Goal: Task Accomplishment & Management: Complete application form

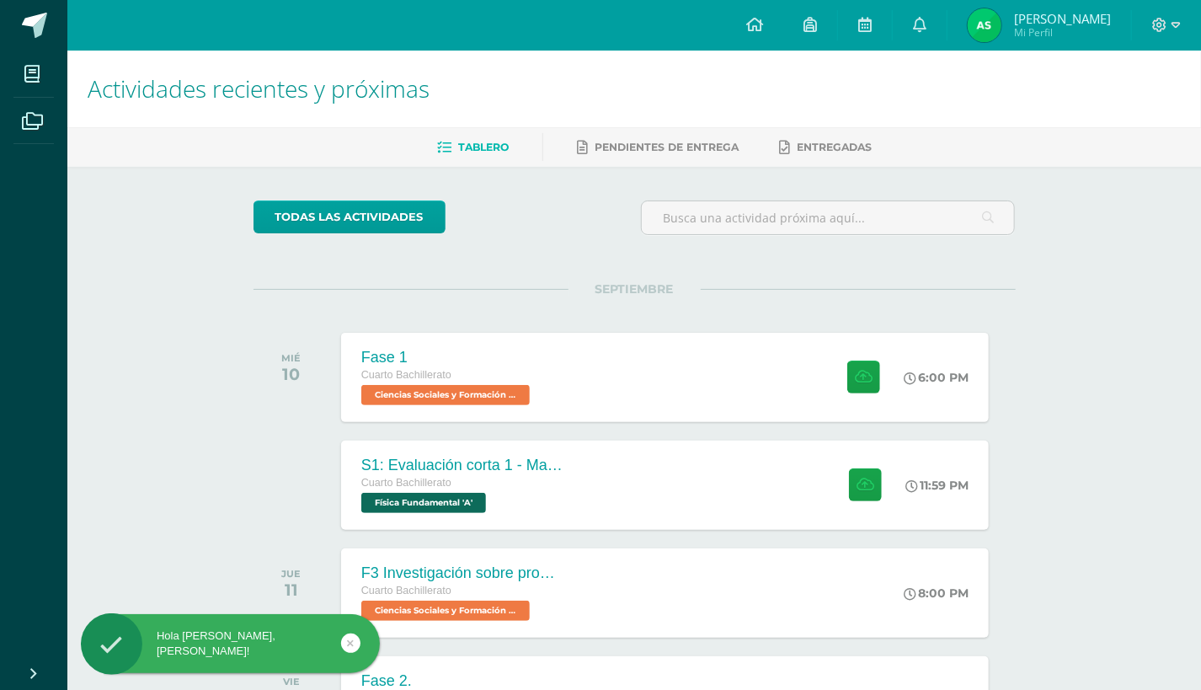
scroll to position [131, 0]
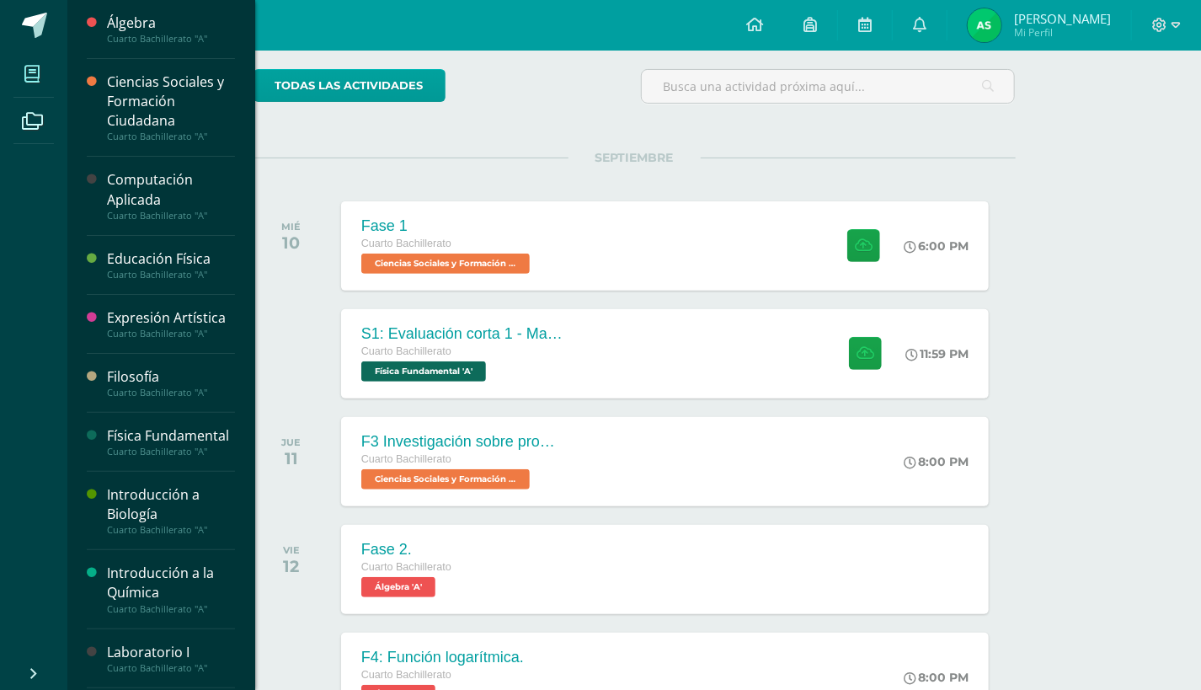
click at [31, 66] on icon at bounding box center [31, 74] width 15 height 17
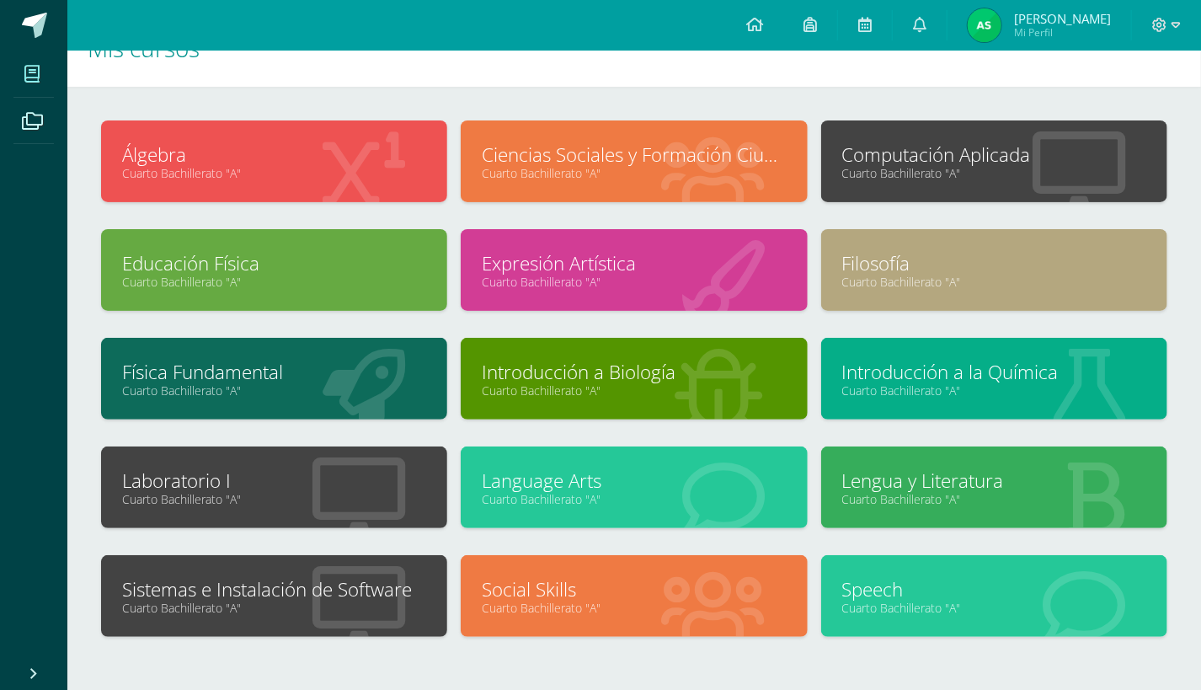
scroll to position [43, 0]
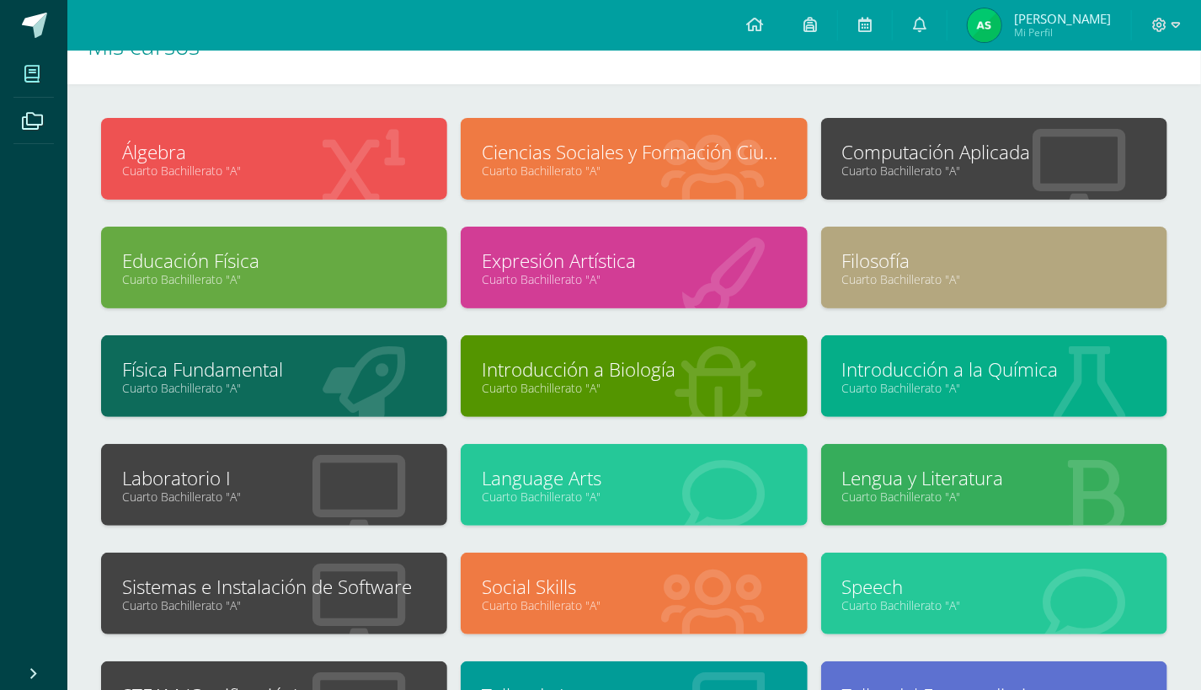
click at [386, 380] on link "Cuarto Bachillerato "A"" at bounding box center [274, 388] width 304 height 16
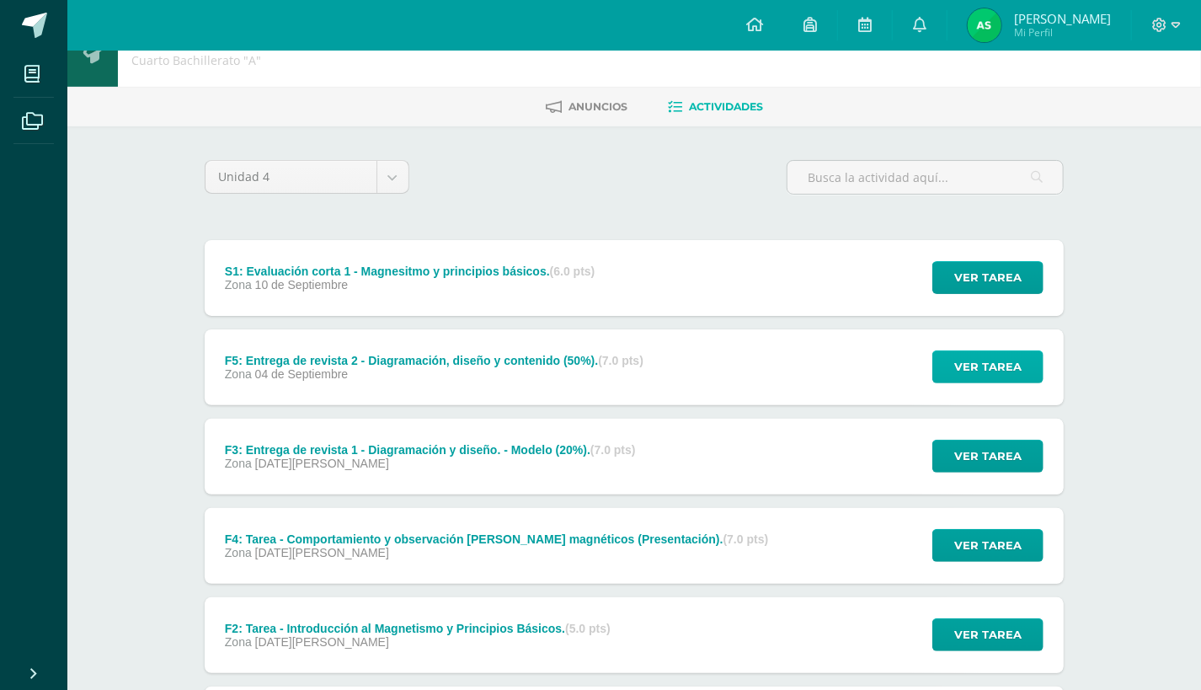
scroll to position [59, 0]
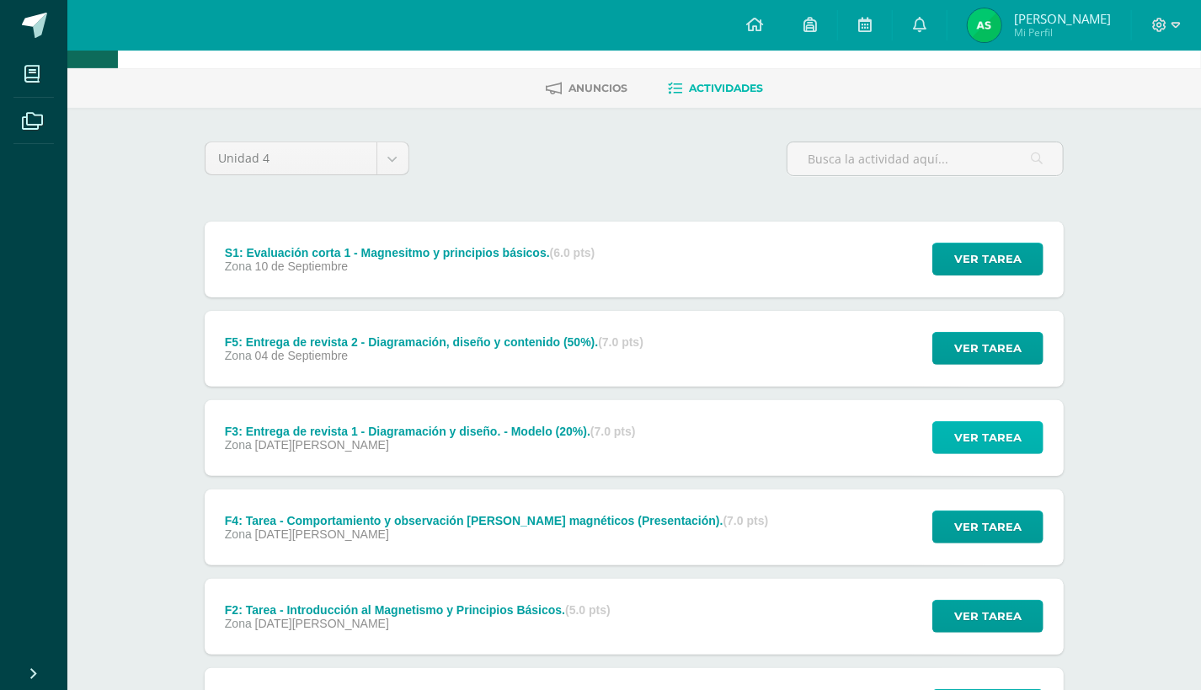
click at [967, 435] on span "Ver tarea" at bounding box center [987, 437] width 67 height 31
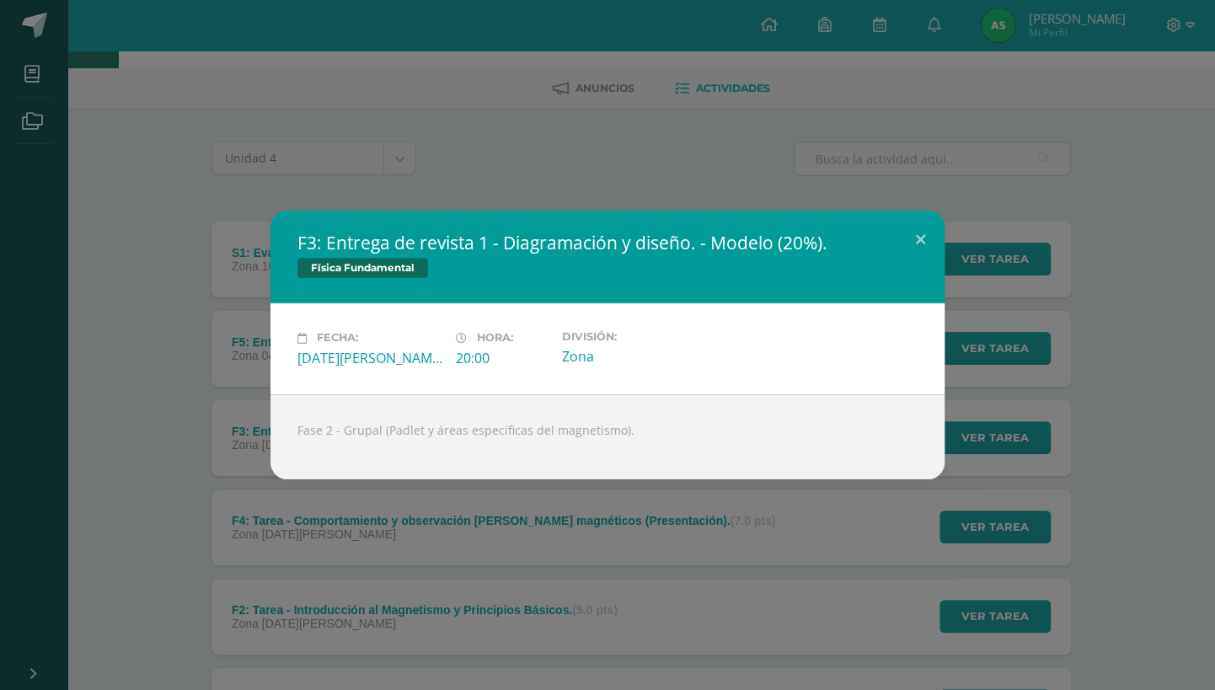
click at [969, 430] on div "F3: Entrega de revista 1 - Diagramación y diseño. - Modelo (20%). Física Fundam…" at bounding box center [607, 345] width 1201 height 268
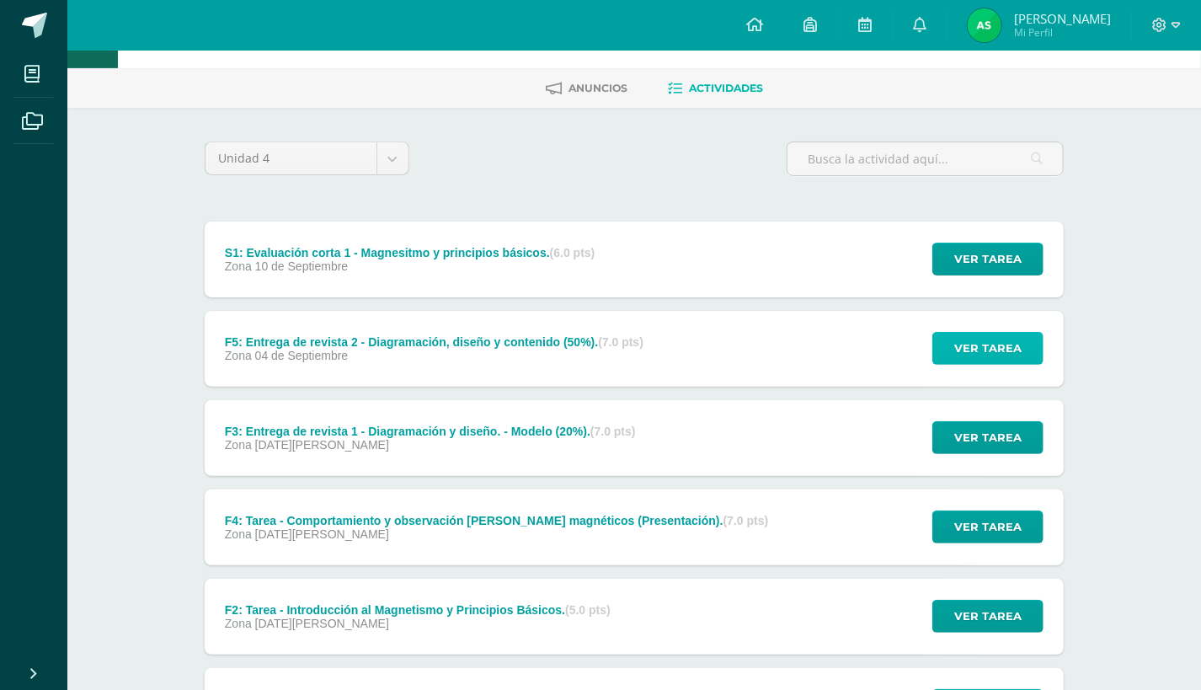
click at [971, 346] on span "Ver tarea" at bounding box center [987, 348] width 67 height 31
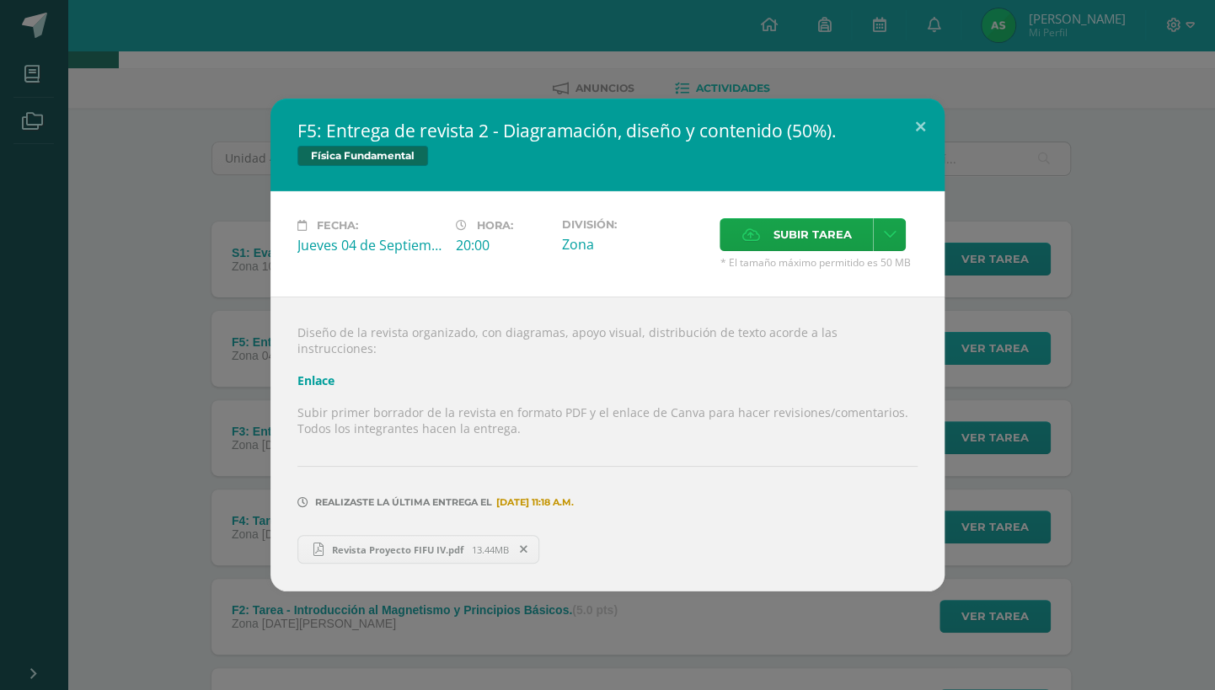
click at [971, 346] on div "F5: Entrega de revista 2 - Diagramación, diseño y contenido (50%). Física Funda…" at bounding box center [607, 345] width 1201 height 493
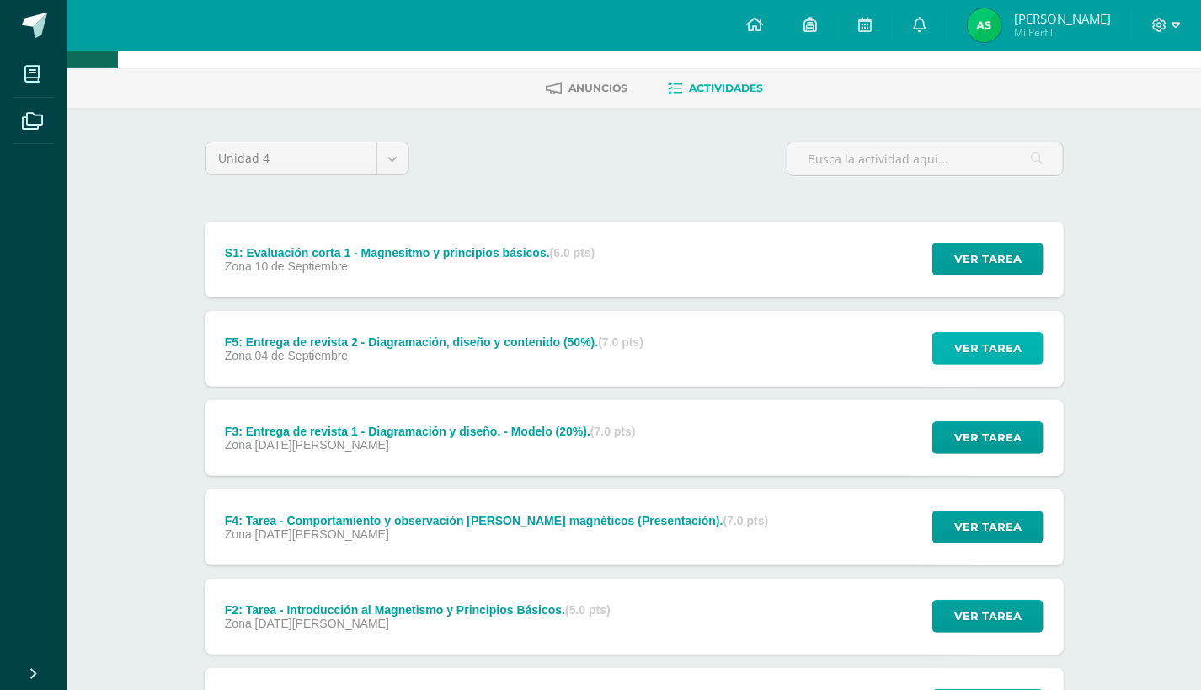
click at [971, 346] on span "Ver tarea" at bounding box center [987, 348] width 67 height 31
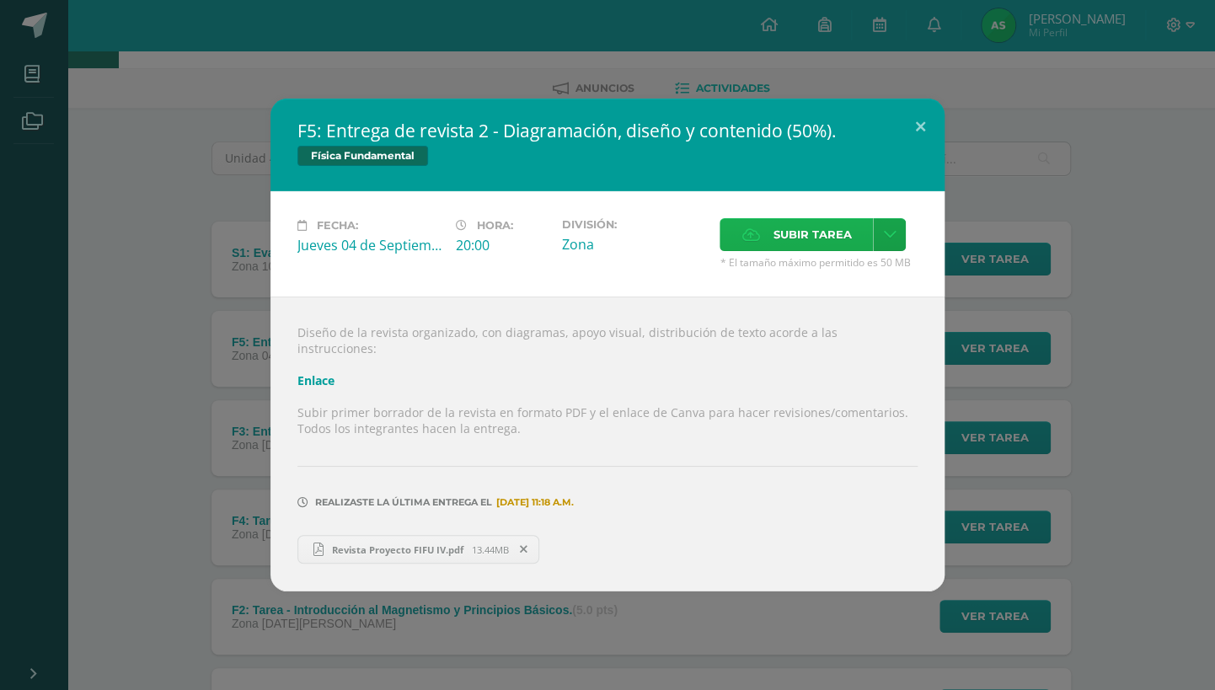
click at [759, 243] on label "Subir tarea" at bounding box center [795, 234] width 153 height 33
click at [0, 0] on input "Subir tarea" at bounding box center [0, 0] width 0 height 0
click at [925, 131] on button at bounding box center [920, 127] width 48 height 57
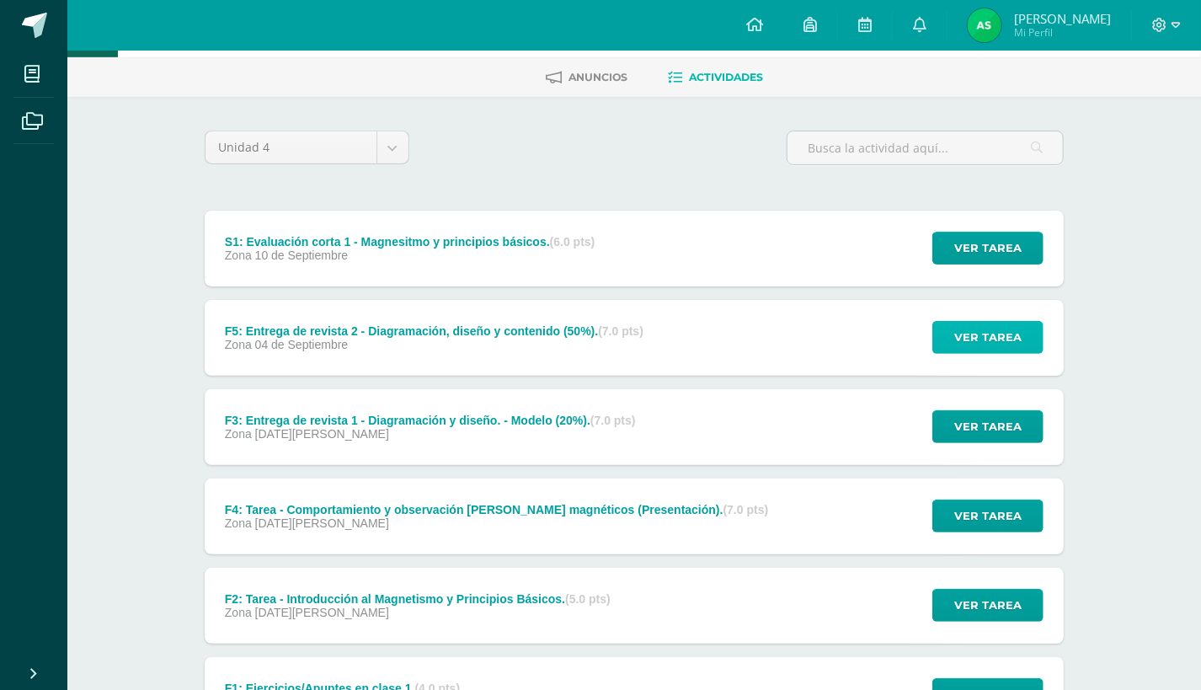
scroll to position [0, 0]
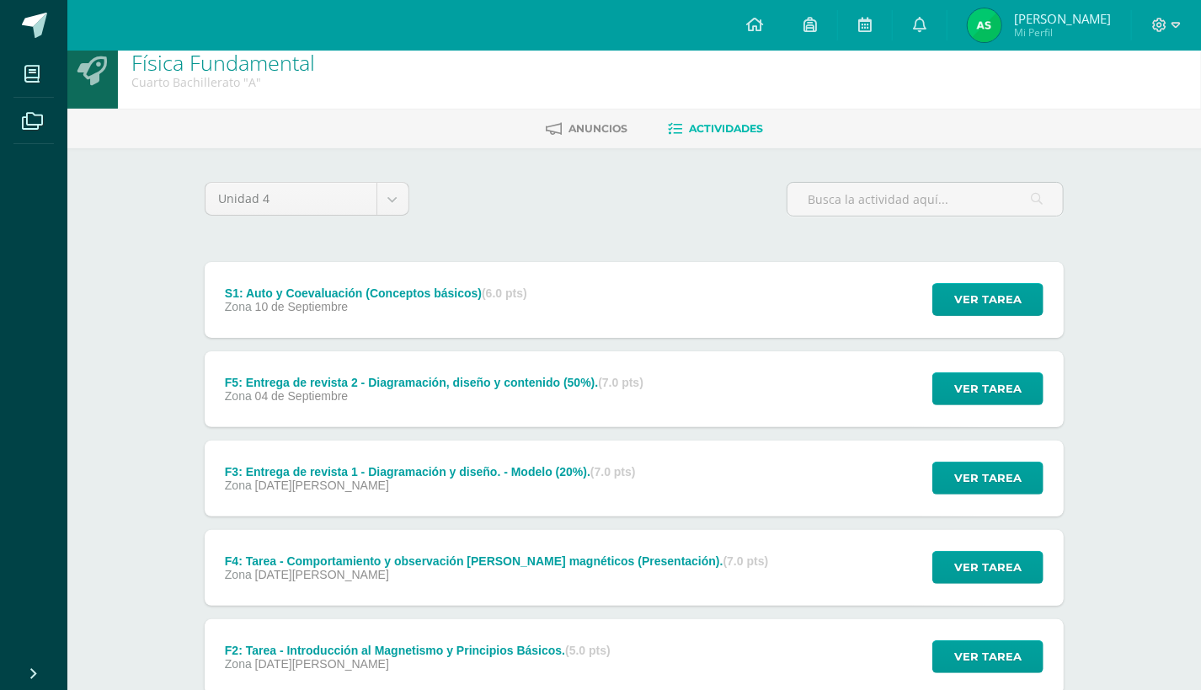
scroll to position [19, 0]
click at [927, 20] on icon at bounding box center [919, 24] width 13 height 15
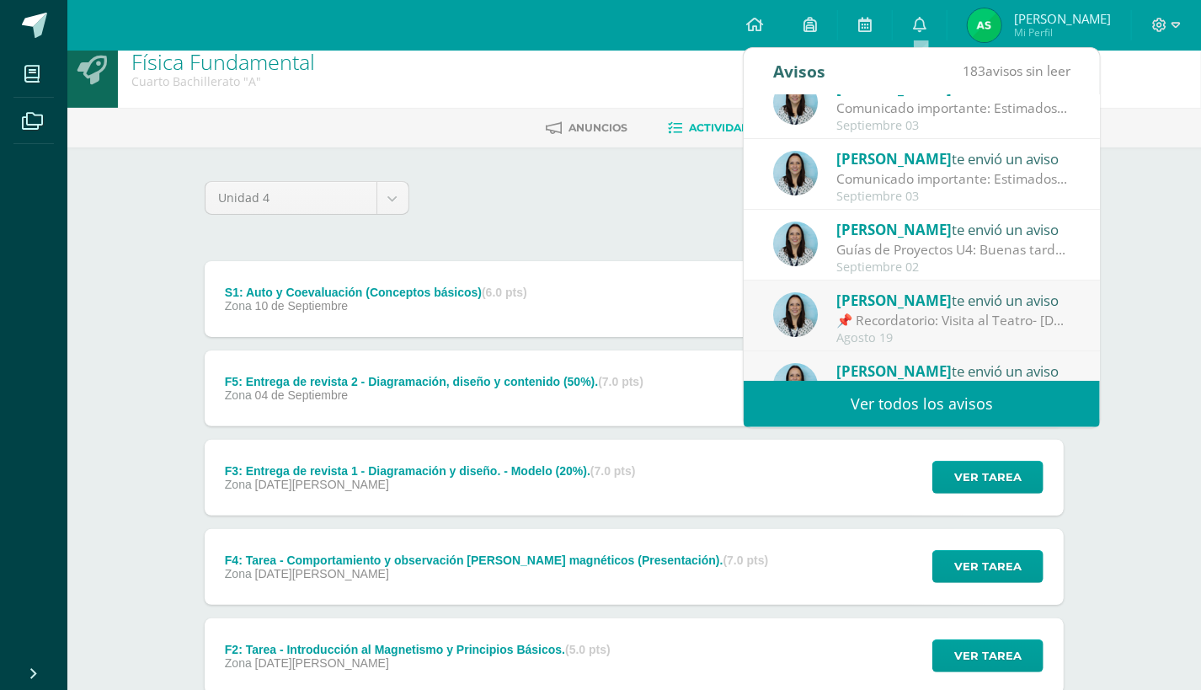
scroll to position [44, 0]
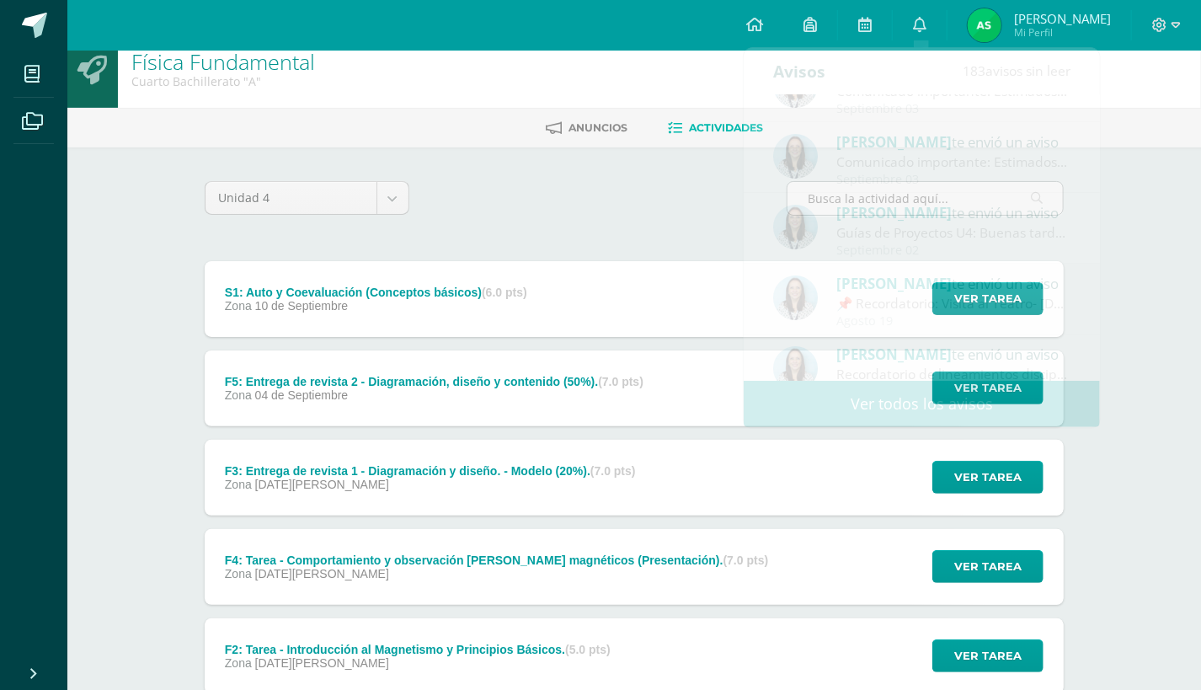
click at [692, 184] on div "Unidad 4 Unidad 1 Unidad 2 Unidad 3 Unidad 4" at bounding box center [634, 205] width 873 height 48
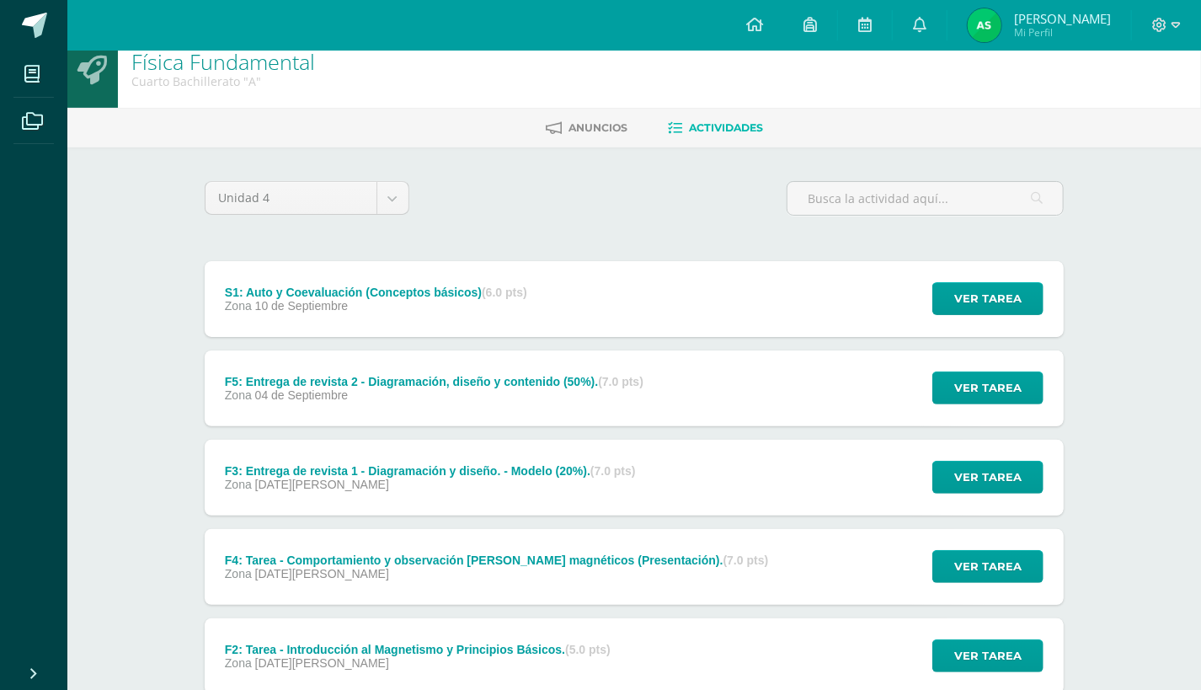
click at [611, 142] on div "Anuncios Actividades" at bounding box center [654, 128] width 1174 height 40
click at [607, 135] on link "Anuncios" at bounding box center [587, 128] width 82 height 27
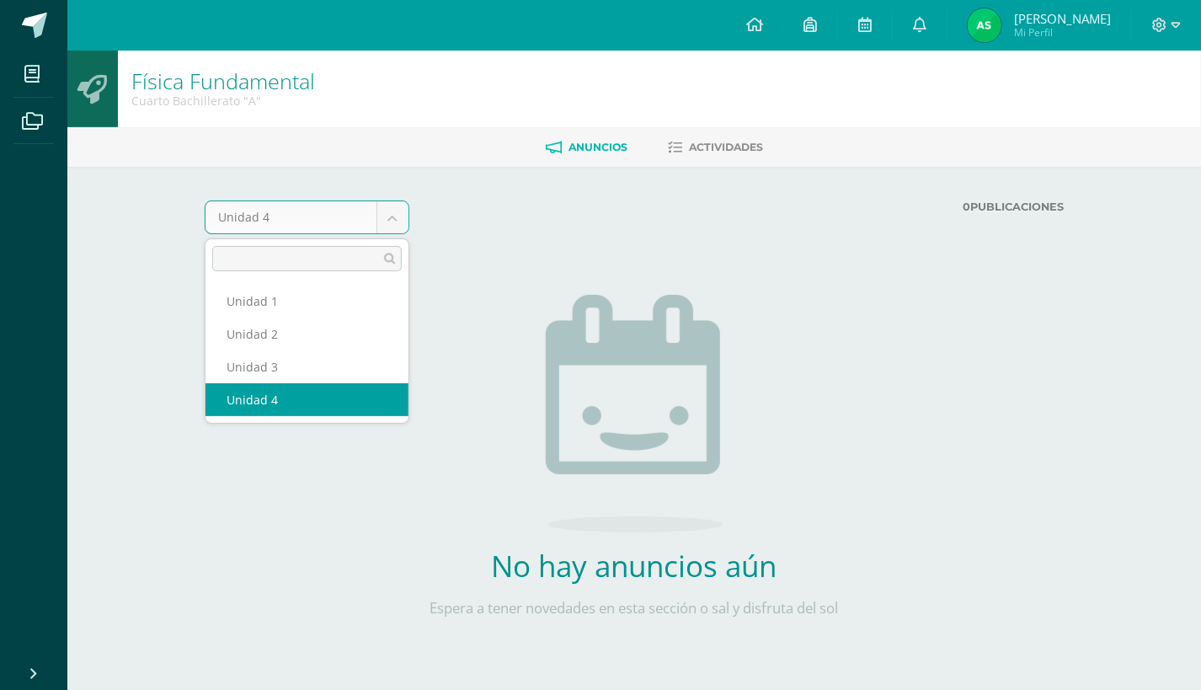
click at [388, 218] on body "Mis cursos Archivos Cerrar panel Álgebra Cuarto Bachillerato "A" Ciencias Socia…" at bounding box center [600, 352] width 1201 height 705
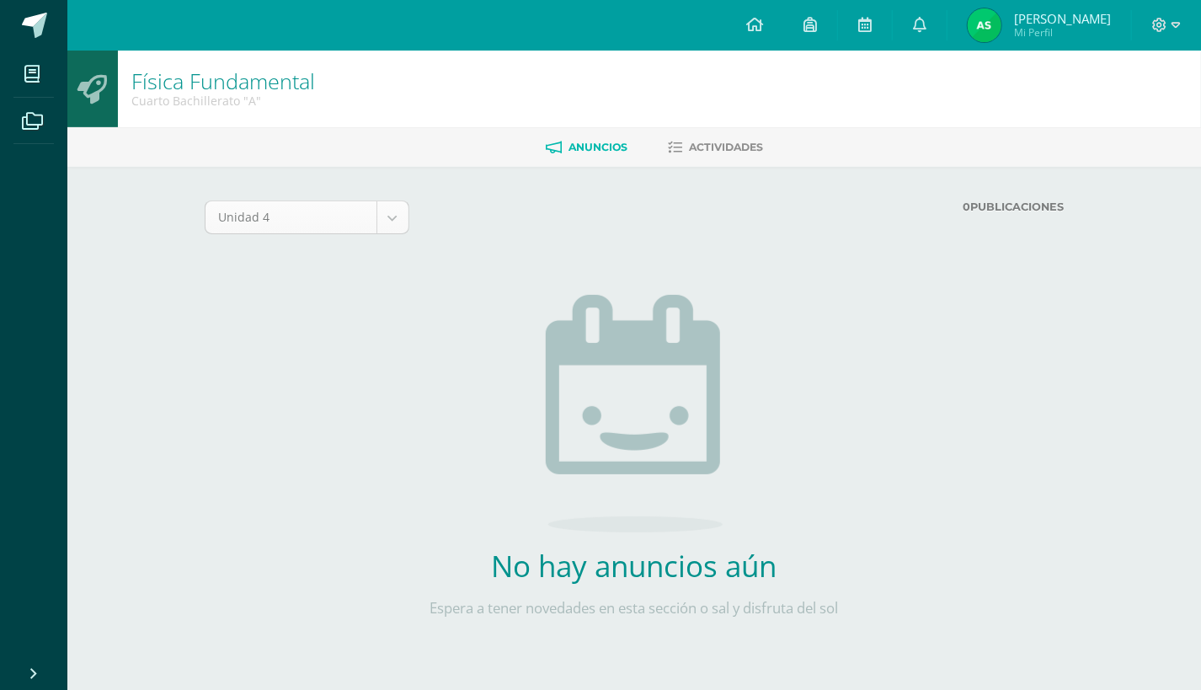
click at [357, 216] on body "Mis cursos Archivos Cerrar panel Álgebra Cuarto Bachillerato "A" Ciencias Socia…" at bounding box center [600, 352] width 1201 height 705
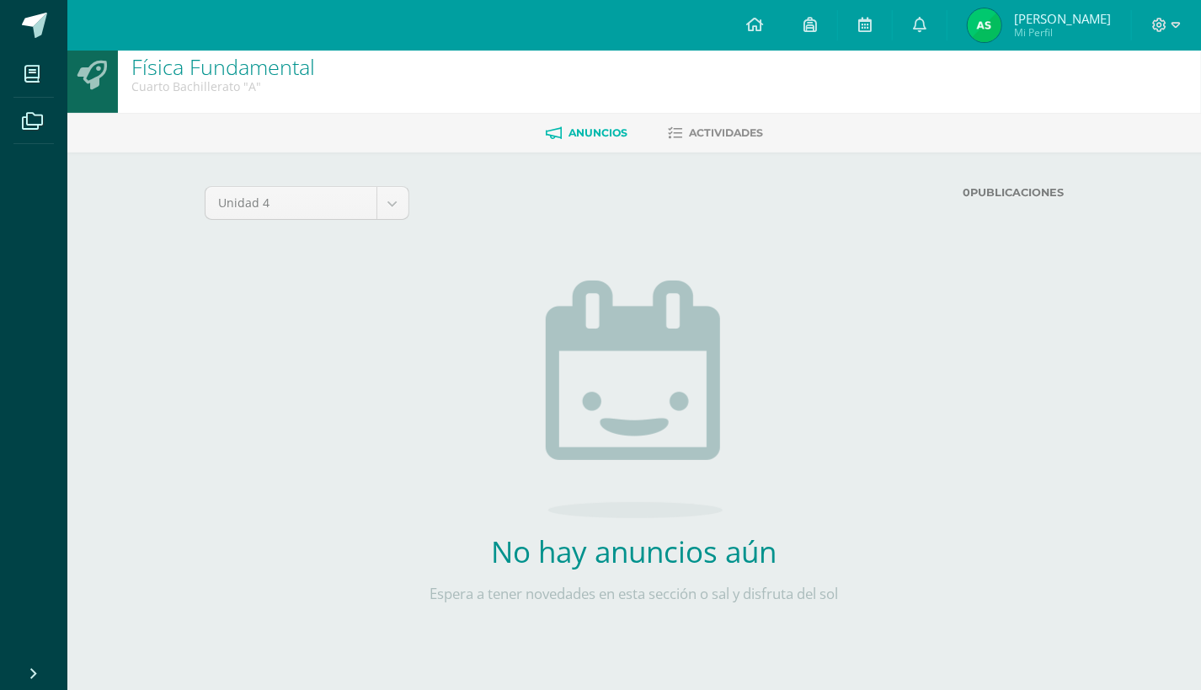
click at [1110, 28] on span "Mi Perfil" at bounding box center [1062, 32] width 97 height 14
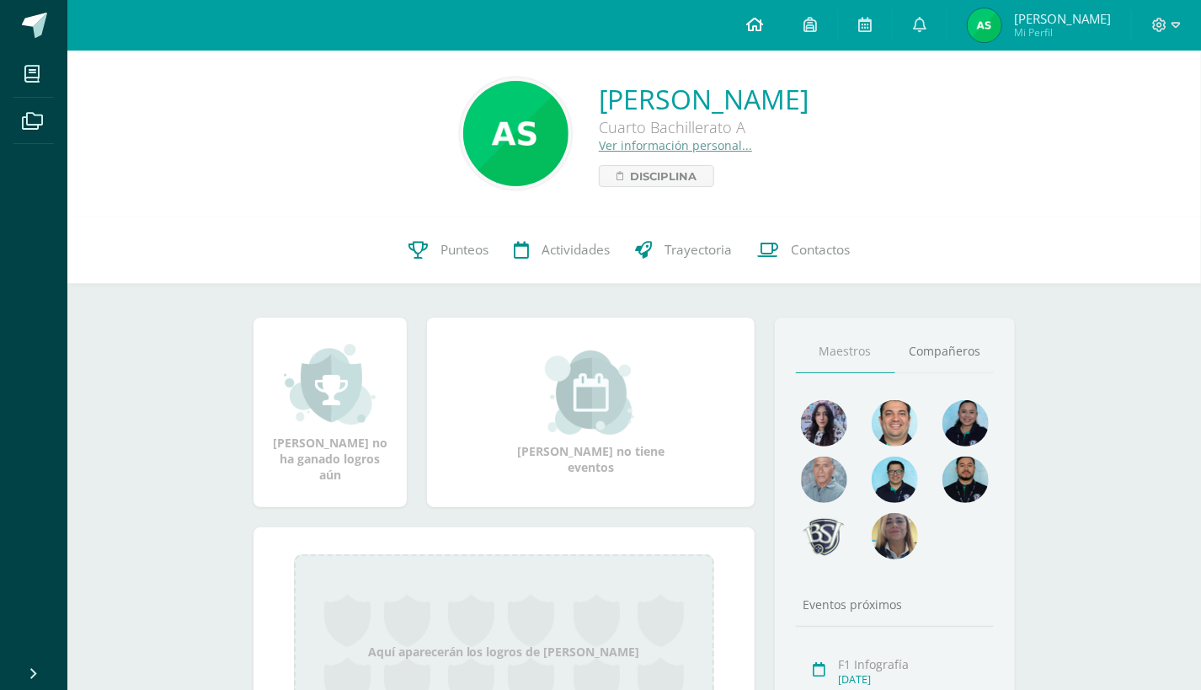
click at [762, 23] on icon at bounding box center [754, 24] width 17 height 15
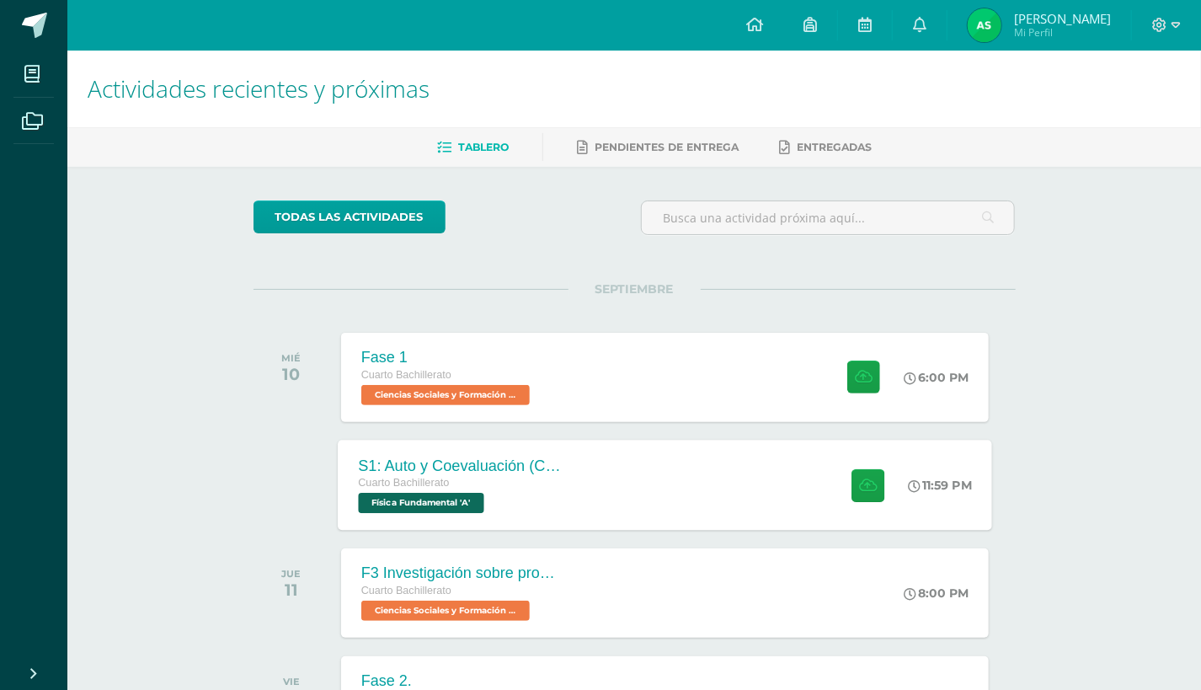
click at [751, 449] on div "S1: Auto y Coevaluación (Conceptos básicos) Cuarto Bachillerato Física Fundamen…" at bounding box center [665, 485] width 655 height 90
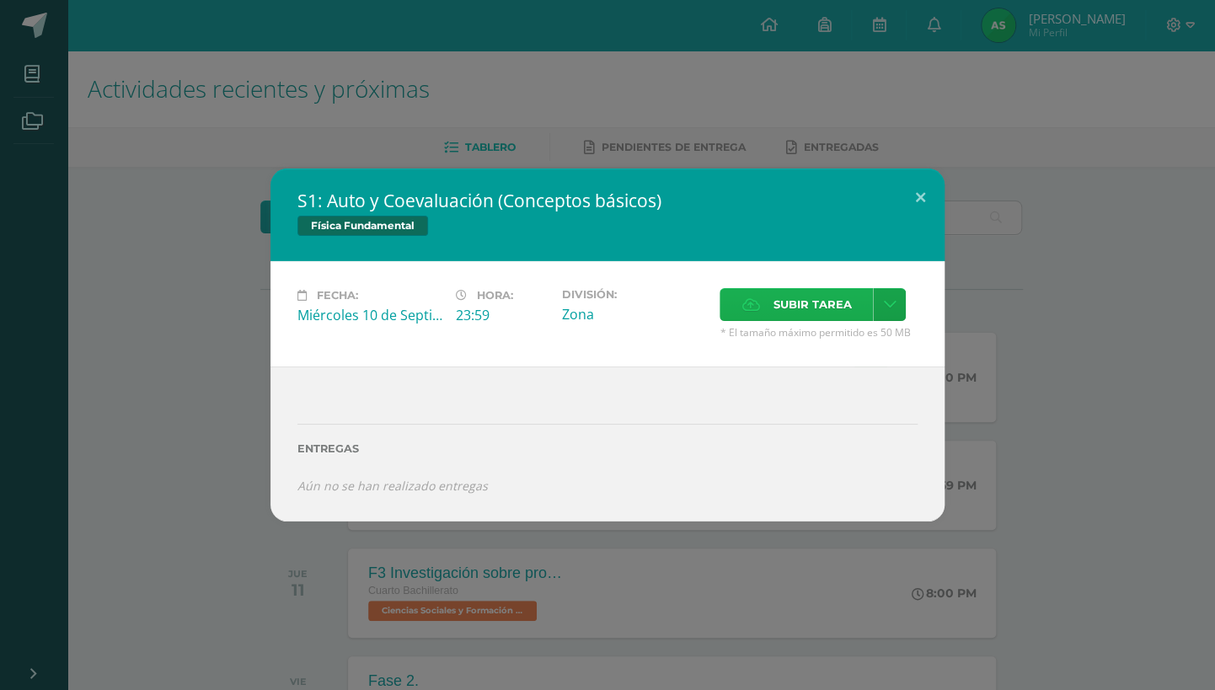
click at [797, 301] on span "Subir tarea" at bounding box center [811, 304] width 78 height 31
click at [0, 0] on input "Subir tarea" at bounding box center [0, 0] width 0 height 0
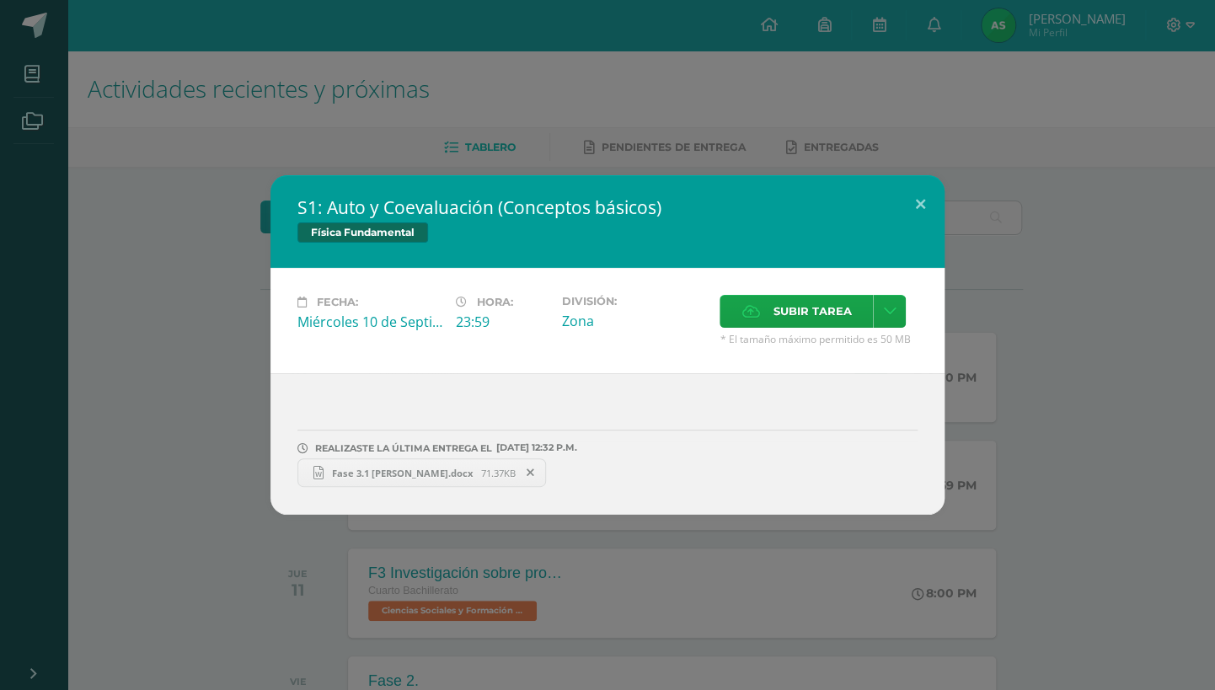
click at [741, 99] on div "S1: Auto y Coevaluación (Conceptos básicos) Física Fundamental Fecha: Miércoles…" at bounding box center [607, 345] width 1215 height 690
